Goal: Task Accomplishment & Management: Manage account settings

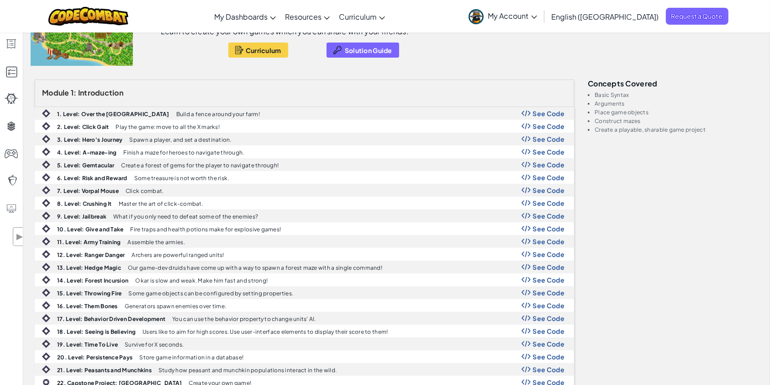
scroll to position [84, 0]
click at [261, 52] on span "Curriculum" at bounding box center [264, 49] width 36 height 7
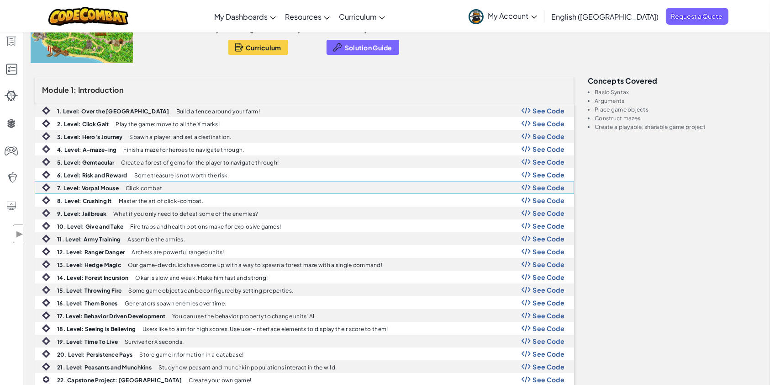
scroll to position [0, 0]
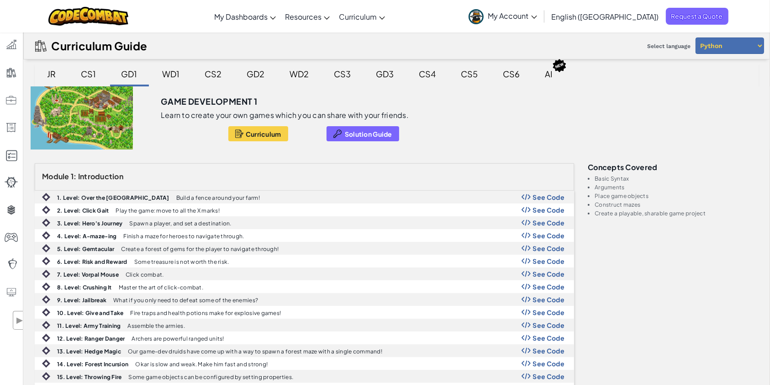
click at [537, 11] on span "My Account" at bounding box center [512, 16] width 49 height 10
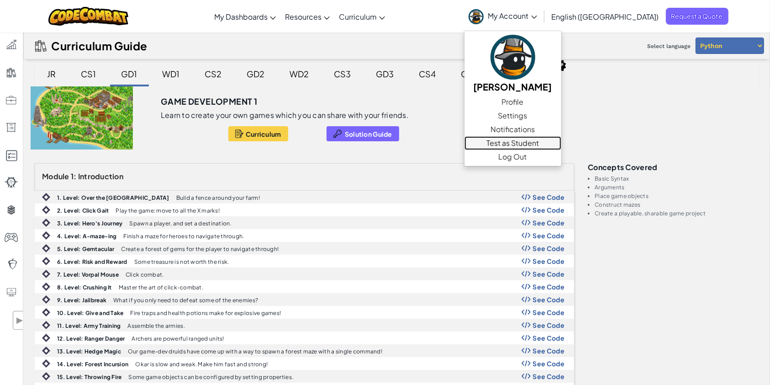
click at [561, 147] on link "Test as Student" at bounding box center [513, 143] width 97 height 14
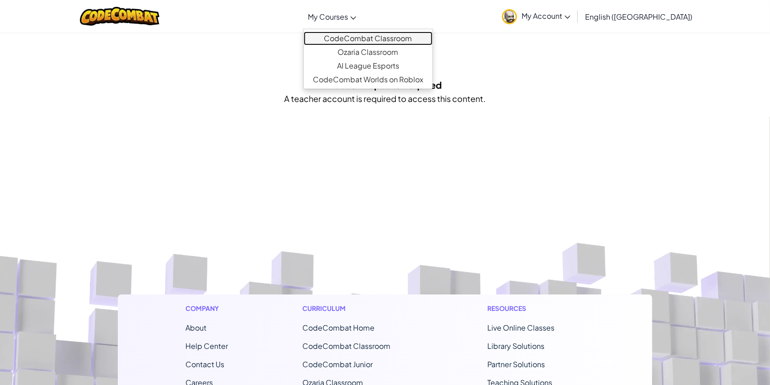
click at [374, 36] on link "CodeCombat Classroom" at bounding box center [368, 39] width 129 height 14
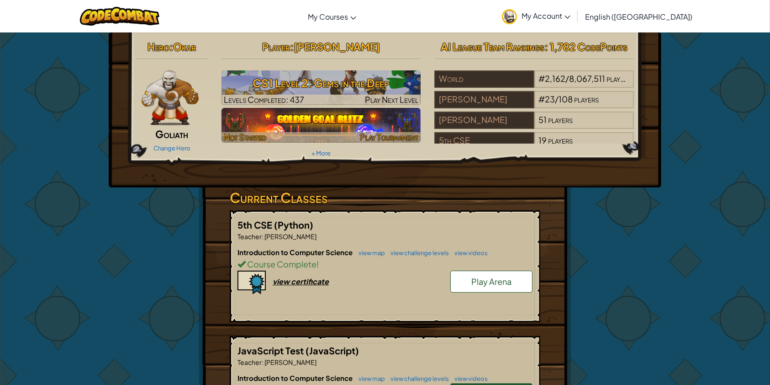
click at [377, 116] on img at bounding box center [322, 125] width 200 height 35
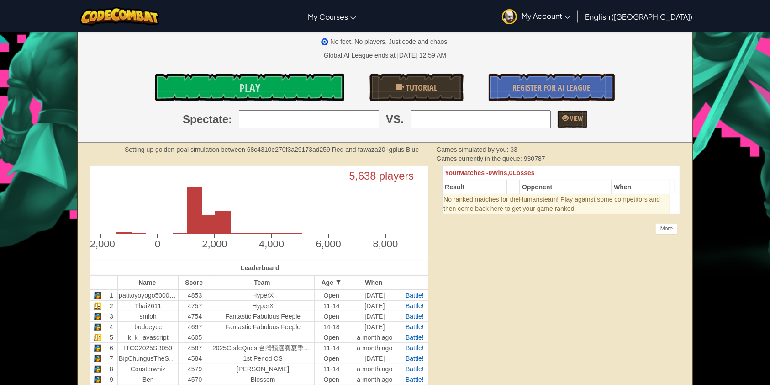
scroll to position [143, 0]
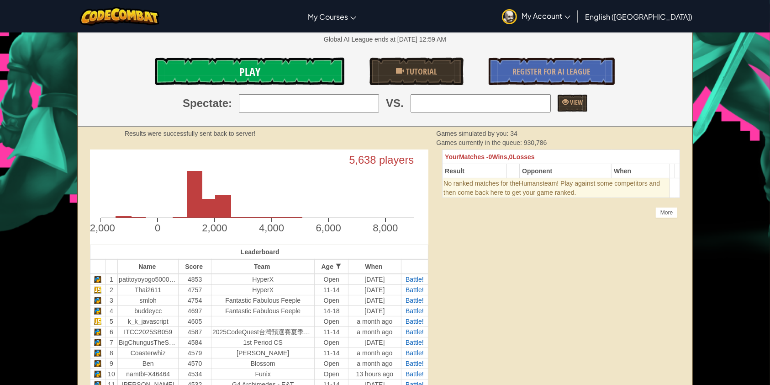
click at [306, 84] on link "Play" at bounding box center [249, 71] width 189 height 27
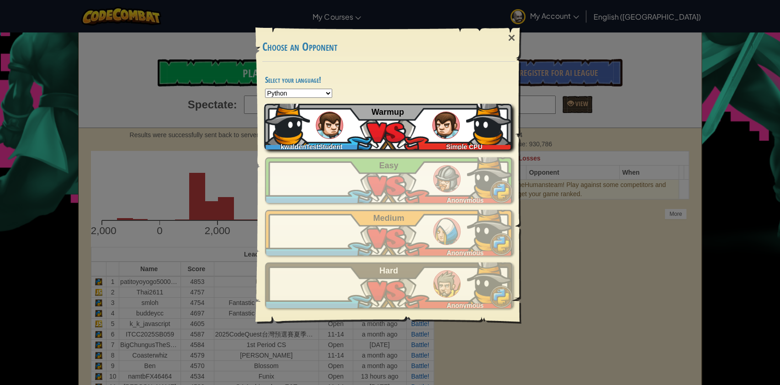
click at [408, 137] on div "kwaldenTestStudent Simple CPU Warmup" at bounding box center [388, 127] width 248 height 46
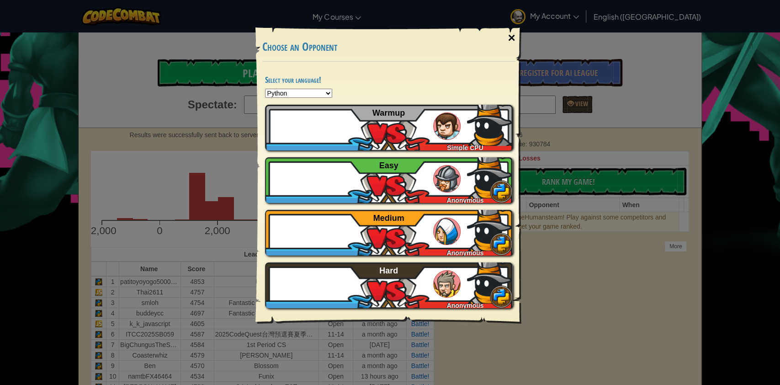
click at [514, 40] on div "×" at bounding box center [511, 38] width 21 height 26
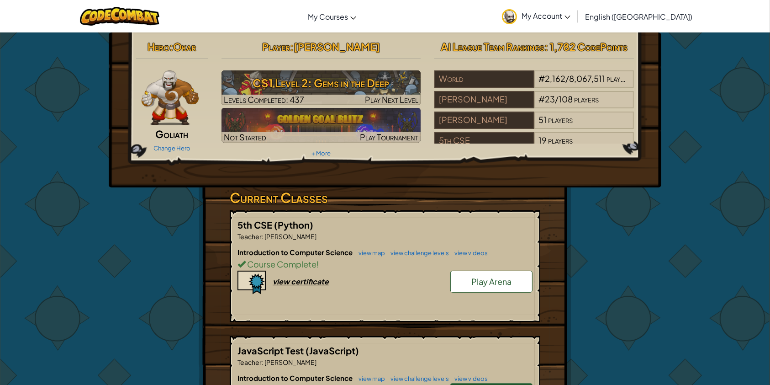
click at [571, 20] on span "My Account" at bounding box center [546, 16] width 49 height 10
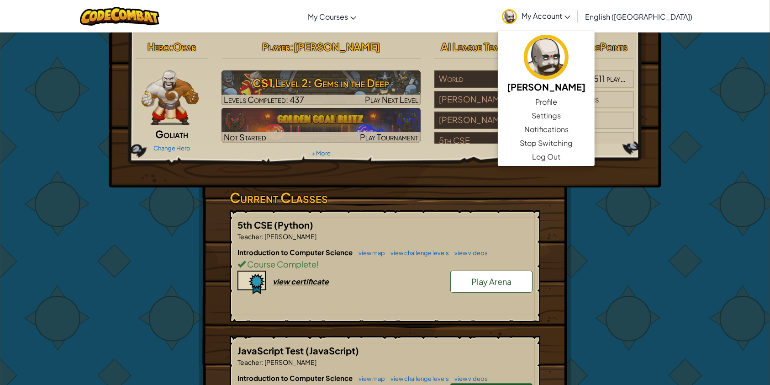
click at [486, 174] on div "Hero : Okar Goliath Change Hero Player : Kaitlyn Walden CS1 Level 2: Gems in th…" at bounding box center [385, 109] width 553 height 155
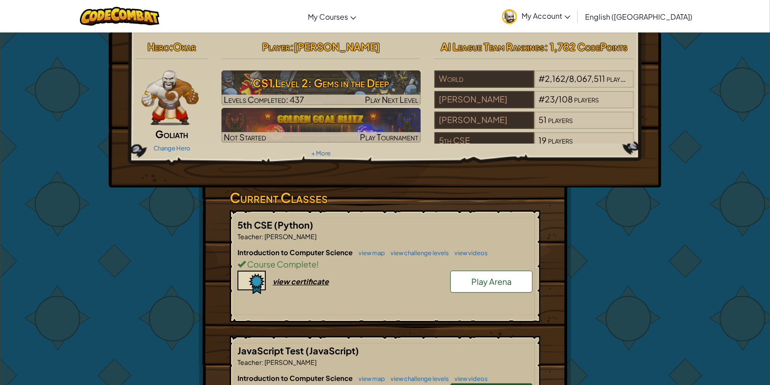
click at [575, 23] on link "My Account" at bounding box center [536, 16] width 78 height 29
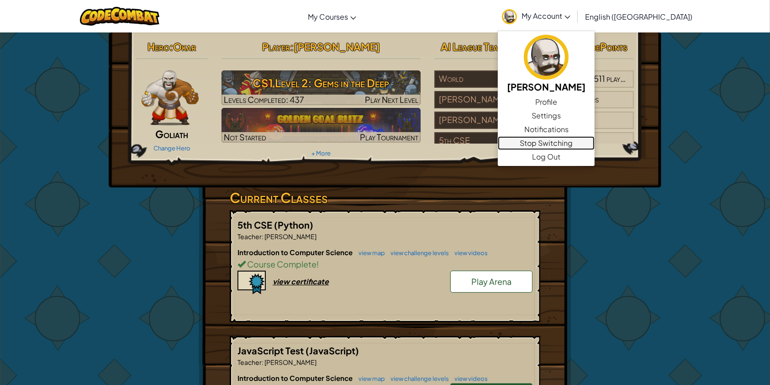
click at [595, 141] on link "Stop Switching" at bounding box center [546, 143] width 97 height 14
